Goal: Task Accomplishment & Management: Complete application form

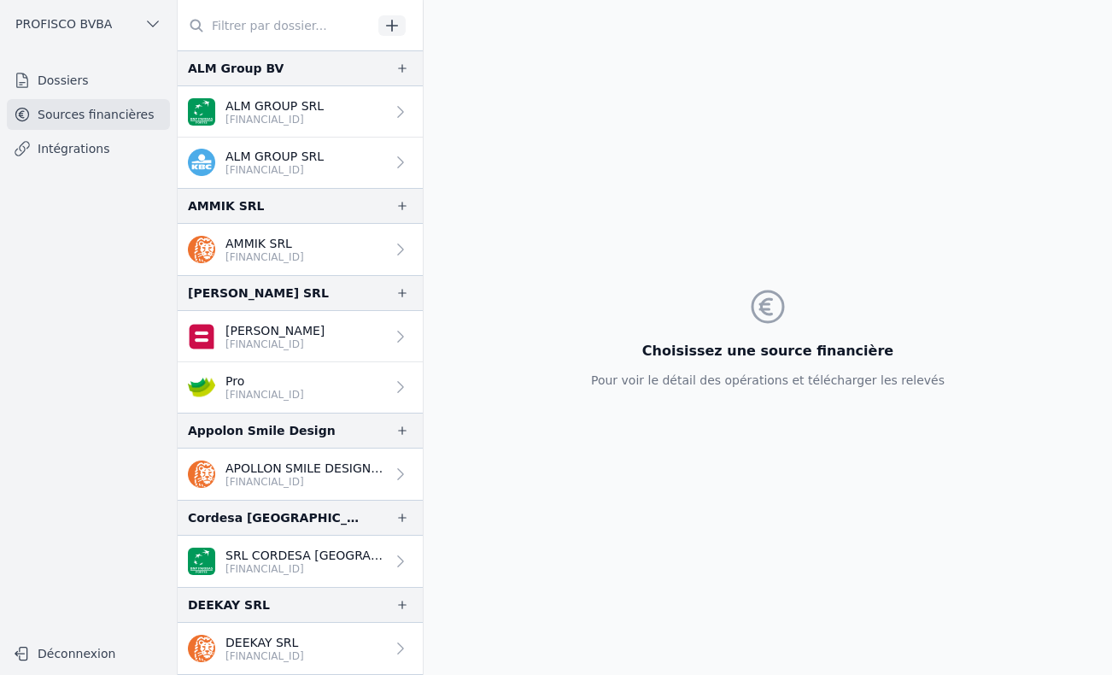
click at [87, 79] on link "Dossiers" at bounding box center [88, 80] width 163 height 31
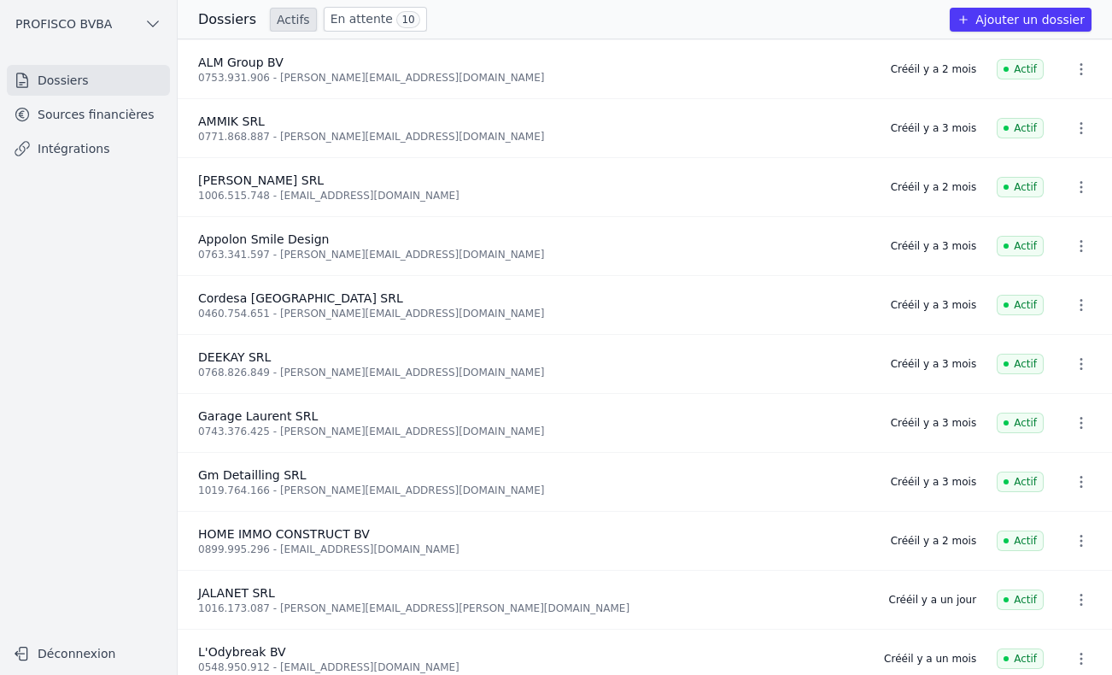
click at [350, 22] on link "En attente 10" at bounding box center [375, 19] width 103 height 25
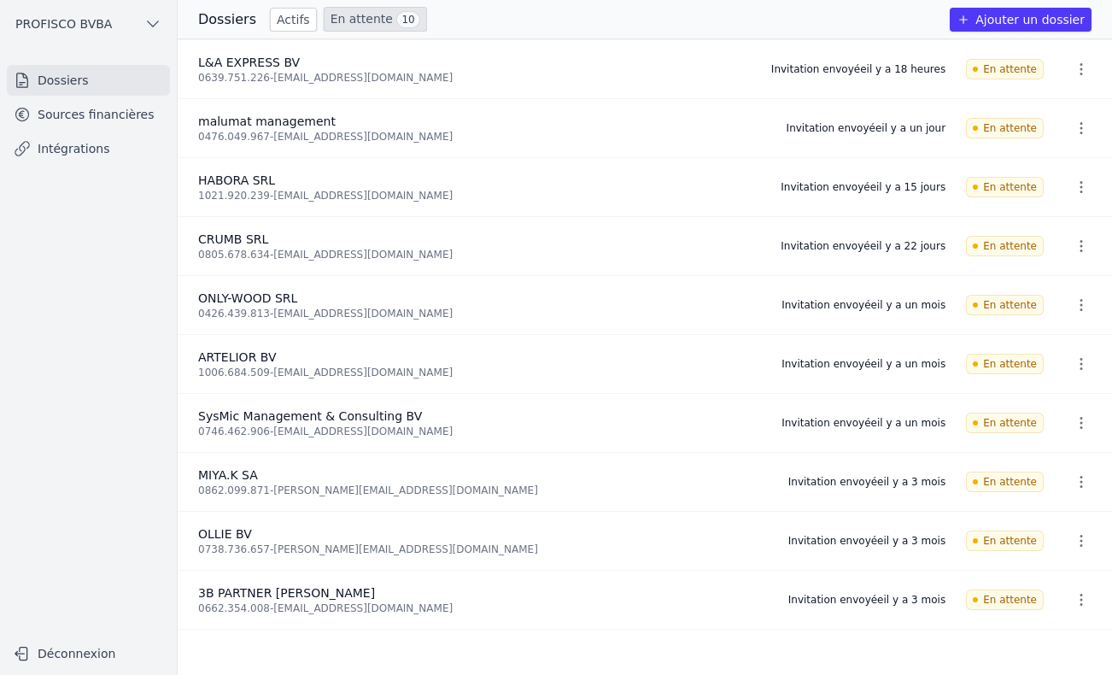
click at [1072, 67] on icon "button" at bounding box center [1080, 69] width 17 height 17
click at [1062, 108] on button "Supprimer" at bounding box center [1049, 106] width 107 height 34
click at [1072, 67] on icon "button" at bounding box center [1080, 69] width 17 height 17
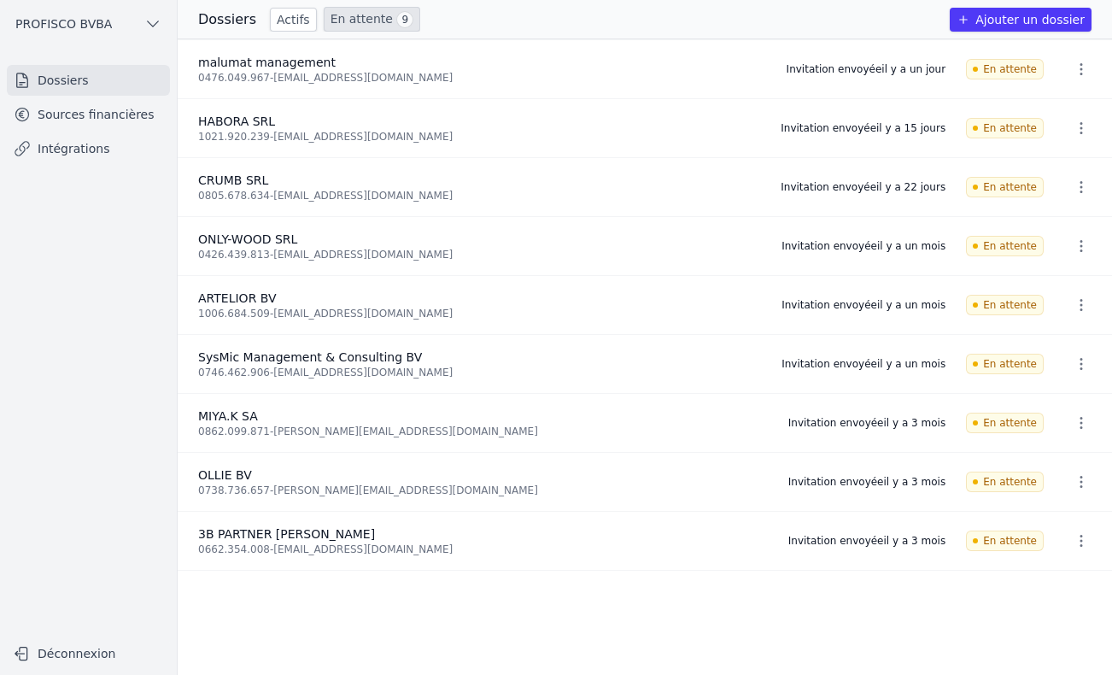
click at [366, 20] on link "En attente 9" at bounding box center [372, 19] width 96 height 25
click at [1014, 20] on button "Ajouter un dossier" at bounding box center [1021, 20] width 142 height 24
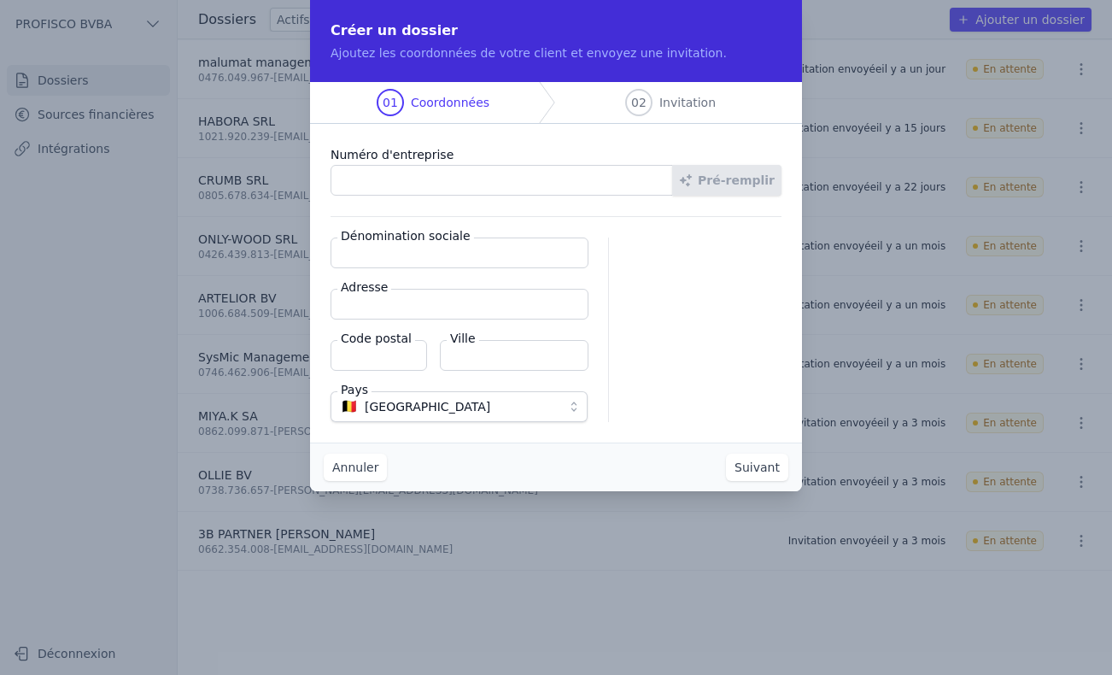
click at [537, 186] on input "Numéro d'entreprise" at bounding box center [501, 180] width 342 height 31
type input "0639.751.226"
click at [736, 181] on button "Pré-remplir" at bounding box center [726, 180] width 109 height 31
type input "L&A EXPRESS BV"
type input "Dennenlaan 6"
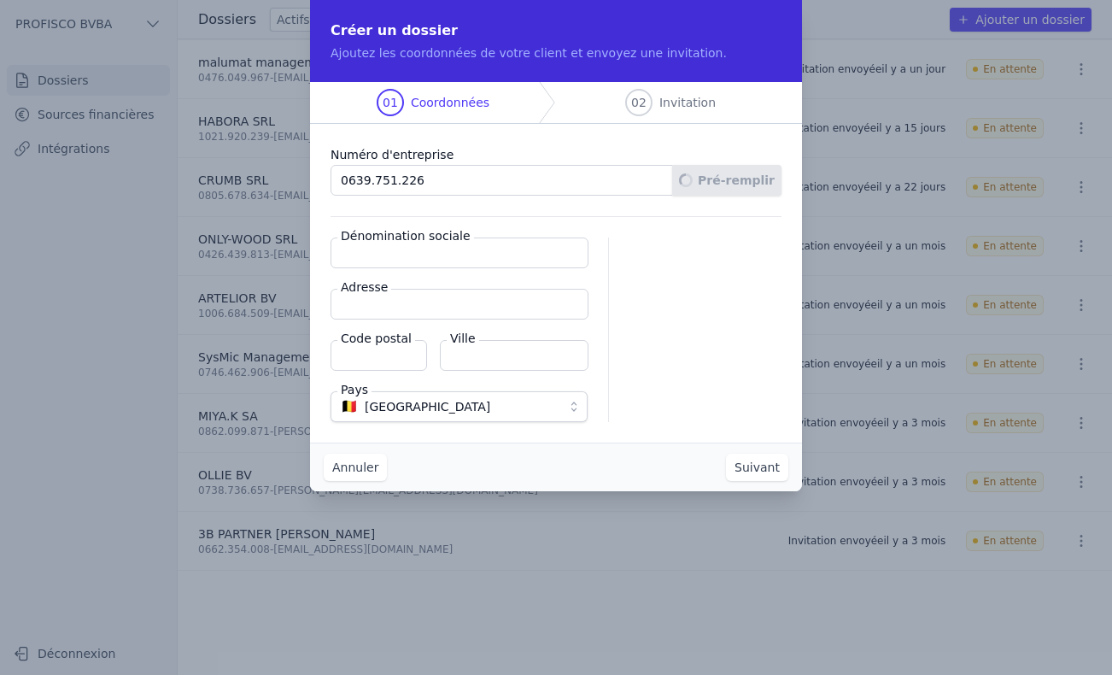
type input "3050"
type input "Oud-Heverlee"
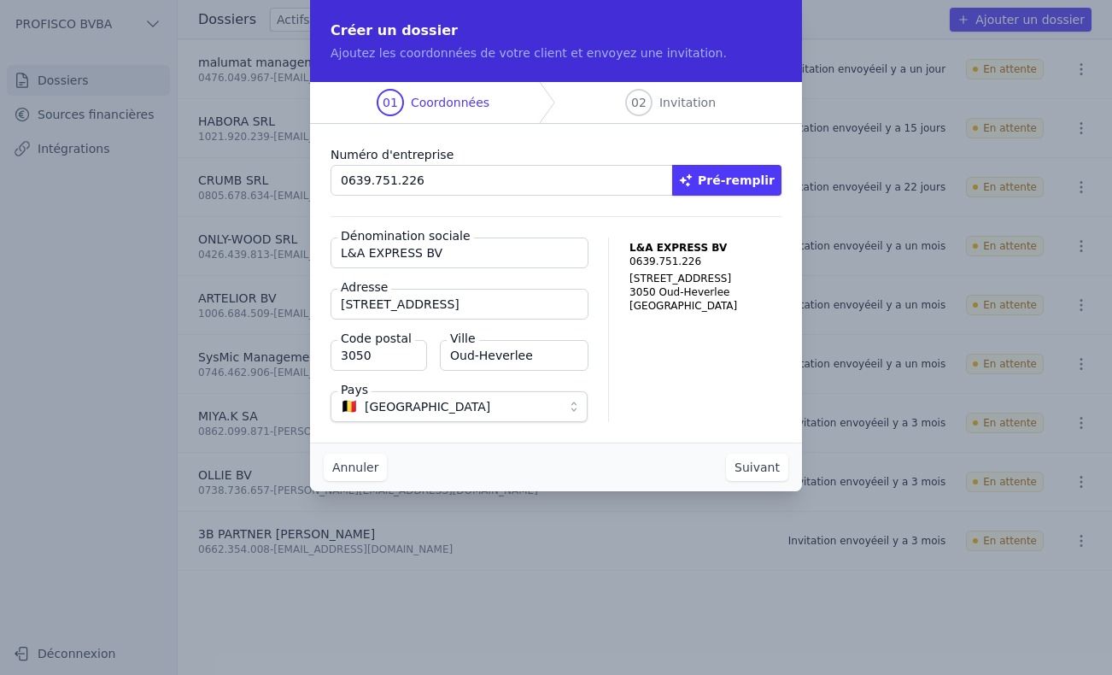
click at [753, 469] on button "Suivant" at bounding box center [757, 466] width 62 height 27
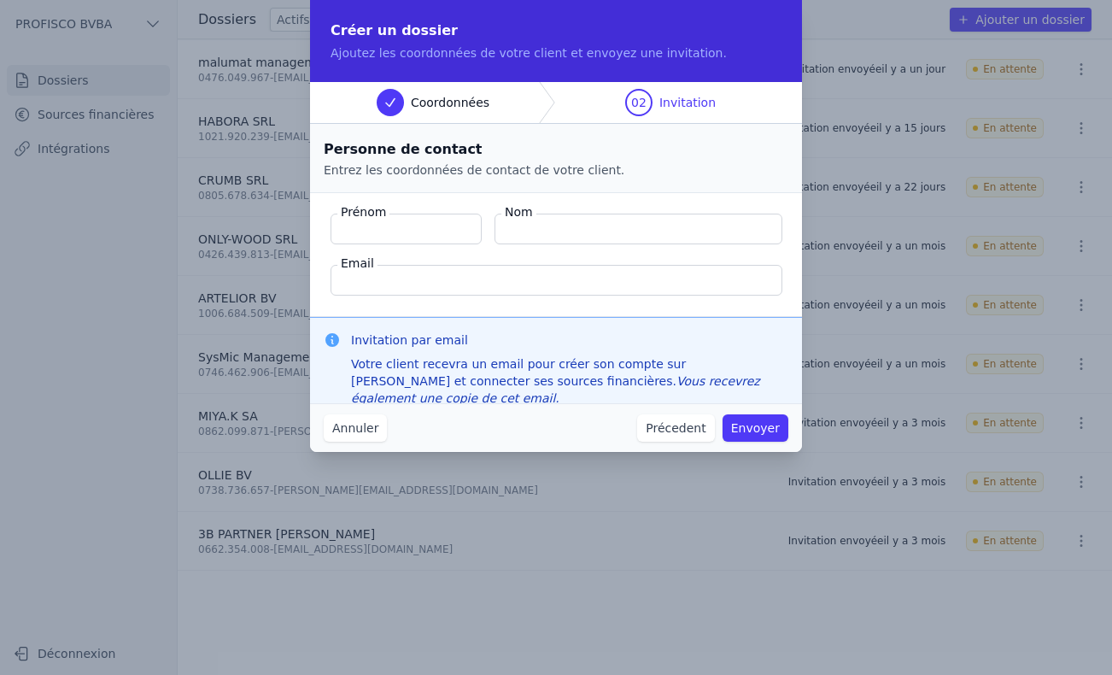
type input "a"
type input "Arpad"
click at [535, 223] on input "Nom" at bounding box center [638, 228] width 288 height 31
type input "Botos"
click at [461, 283] on input "Email" at bounding box center [556, 280] width 452 height 31
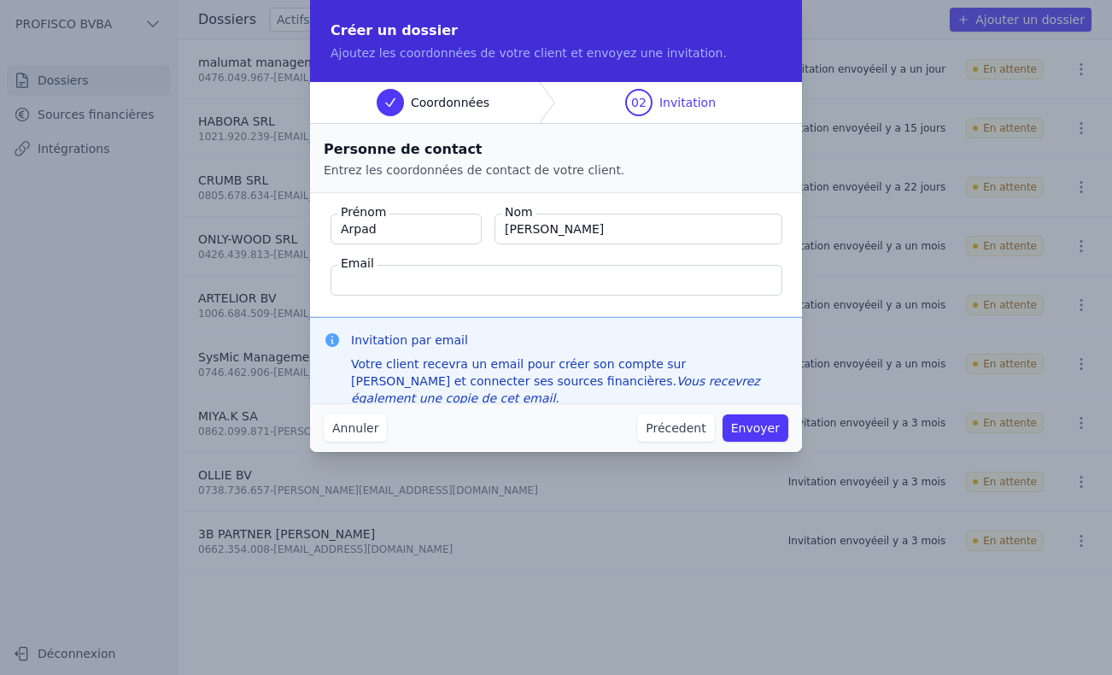
type input "johan@profisco.be"
click at [560, 225] on input "Botos" at bounding box center [638, 228] width 288 height 31
click at [752, 429] on button "Envoyer" at bounding box center [755, 427] width 66 height 27
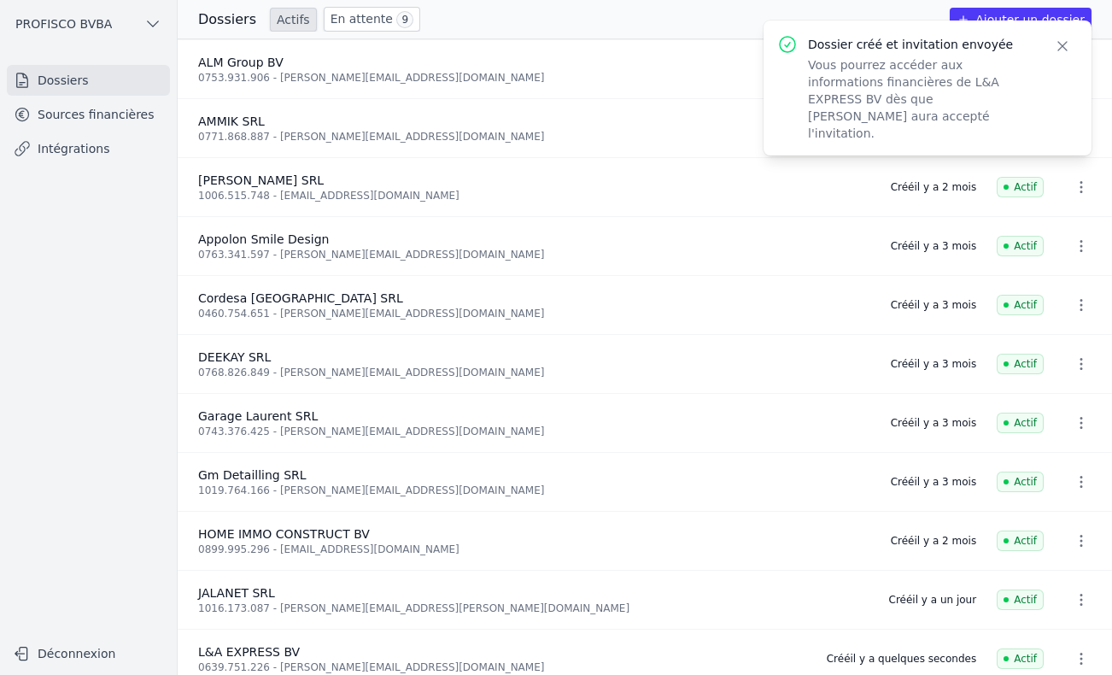
click at [1057, 44] on icon "button" at bounding box center [1062, 46] width 17 height 17
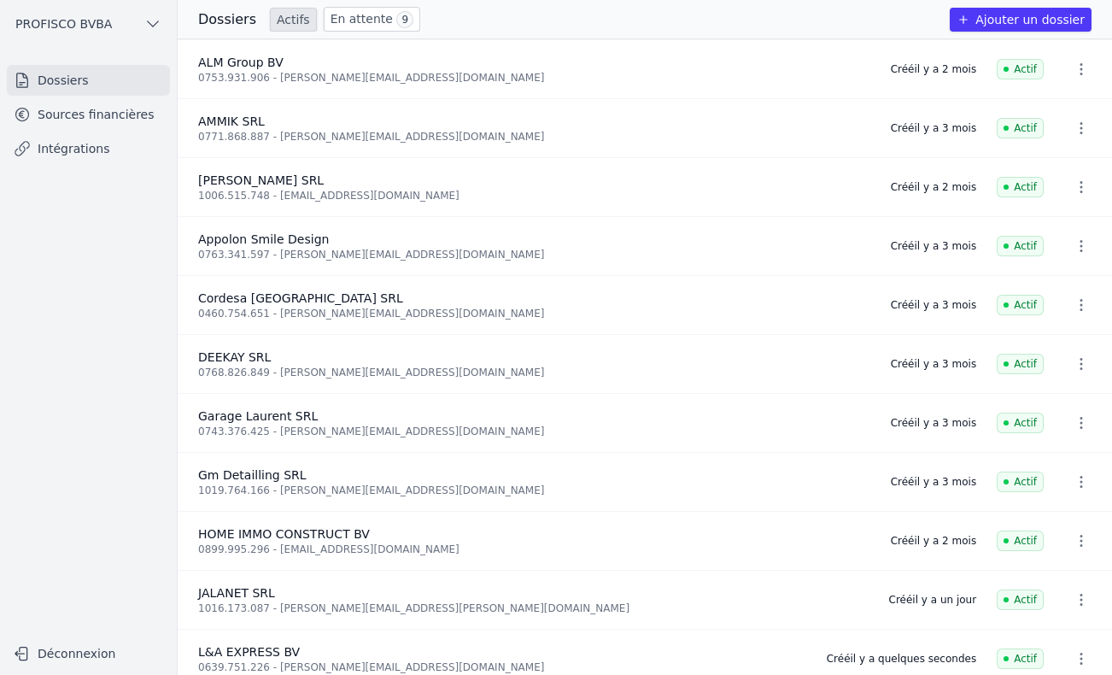
click at [342, 23] on link "En attente 9" at bounding box center [372, 19] width 96 height 25
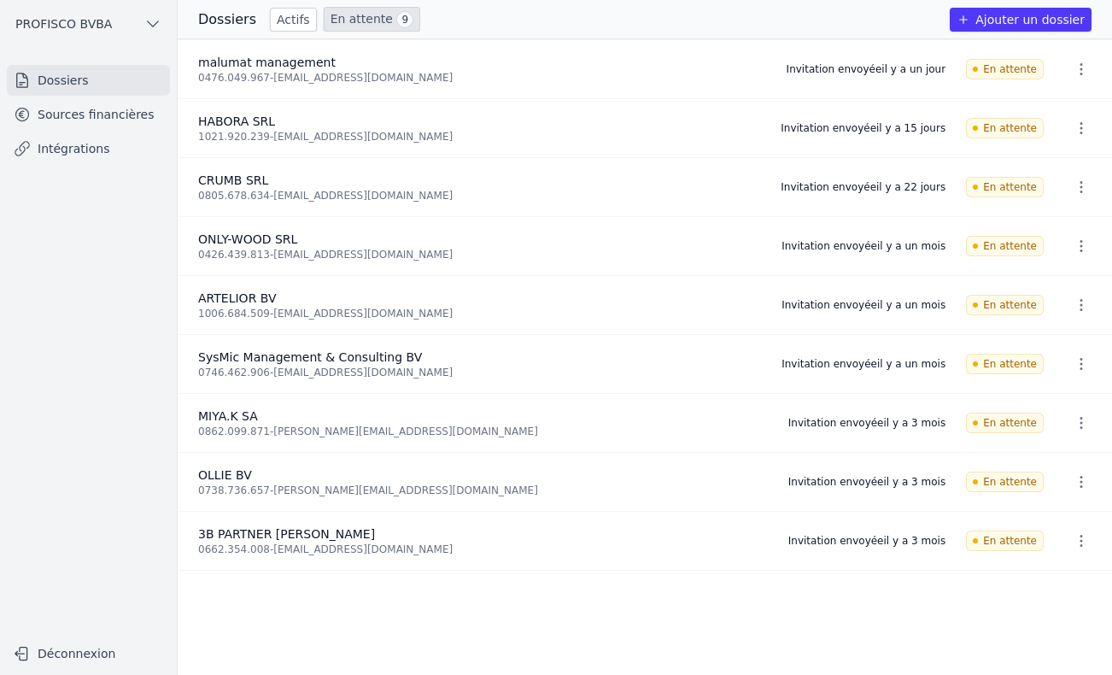
click at [340, 25] on link "En attente 9" at bounding box center [372, 19] width 96 height 25
click at [360, 20] on link "En attente 9" at bounding box center [372, 19] width 96 height 25
click at [66, 82] on link "Dossiers" at bounding box center [88, 80] width 163 height 31
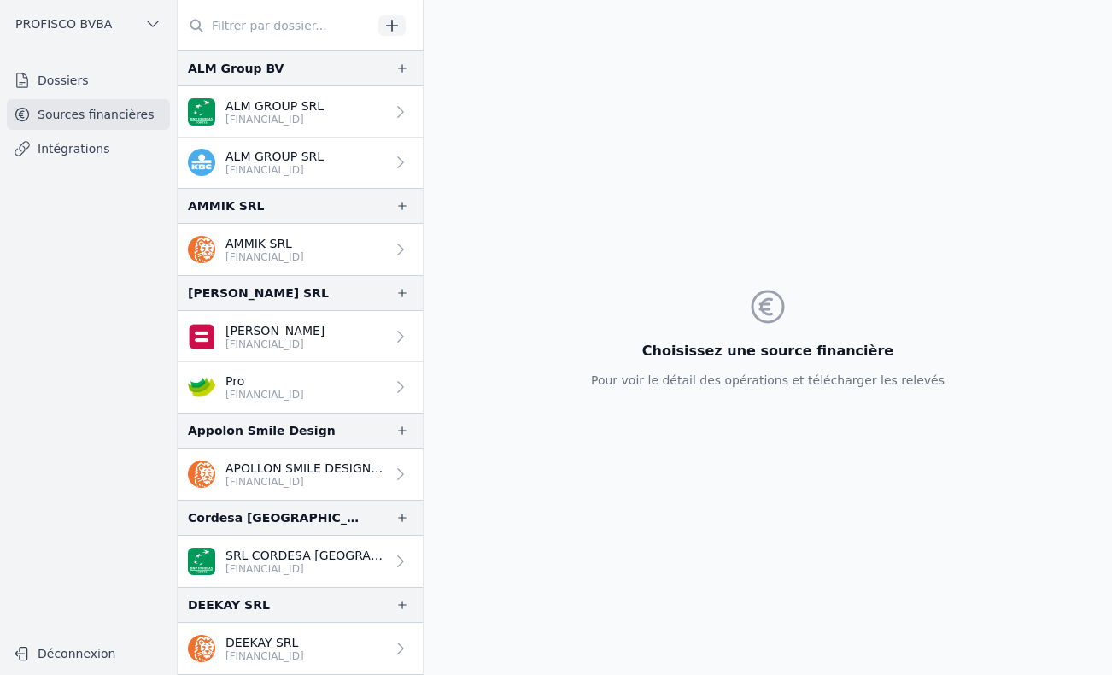
click at [85, 89] on link "Dossiers" at bounding box center [88, 80] width 163 height 31
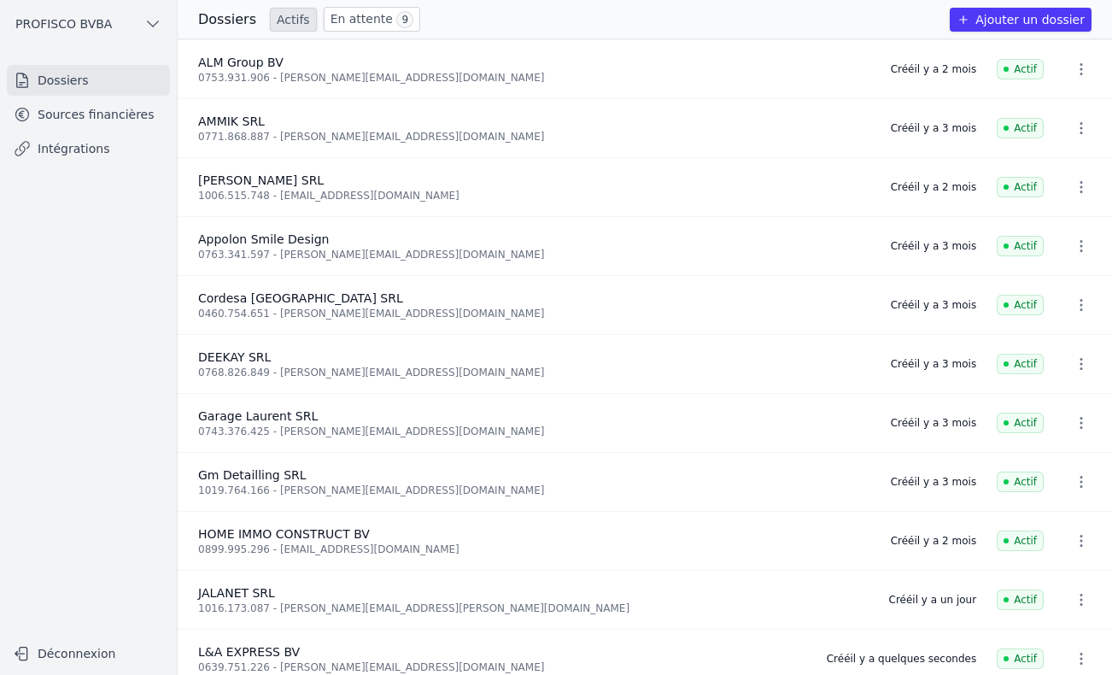
click at [366, 20] on link "En attente 9" at bounding box center [372, 19] width 96 height 25
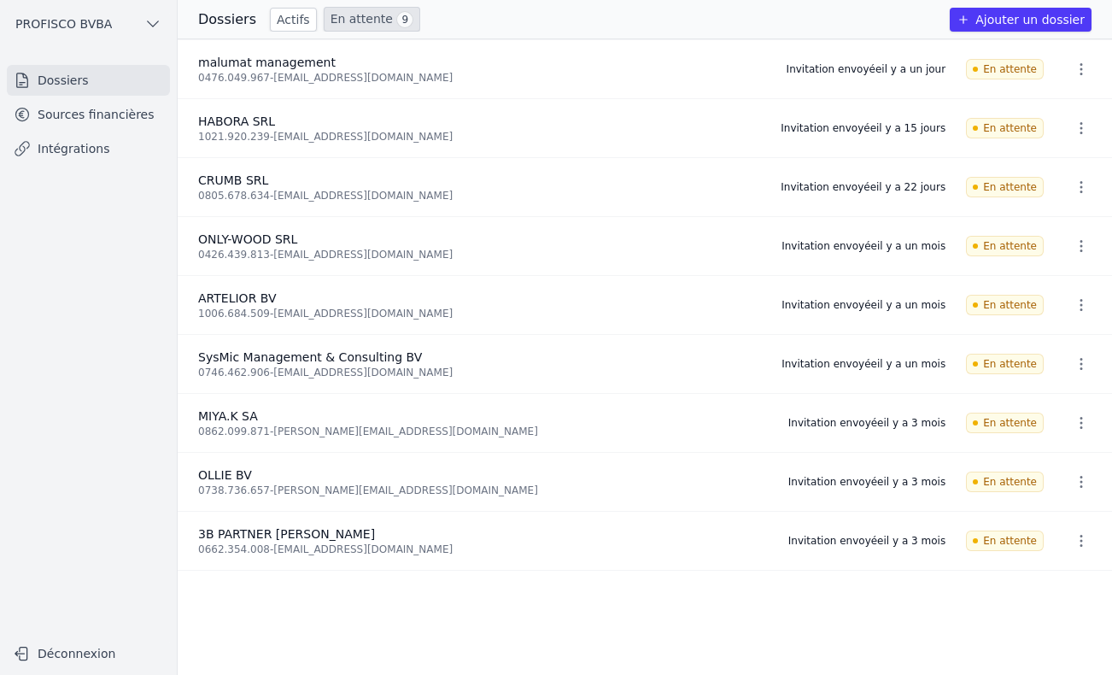
click at [277, 20] on link "Actifs" at bounding box center [293, 20] width 47 height 24
